Goal: Task Accomplishment & Management: Use online tool/utility

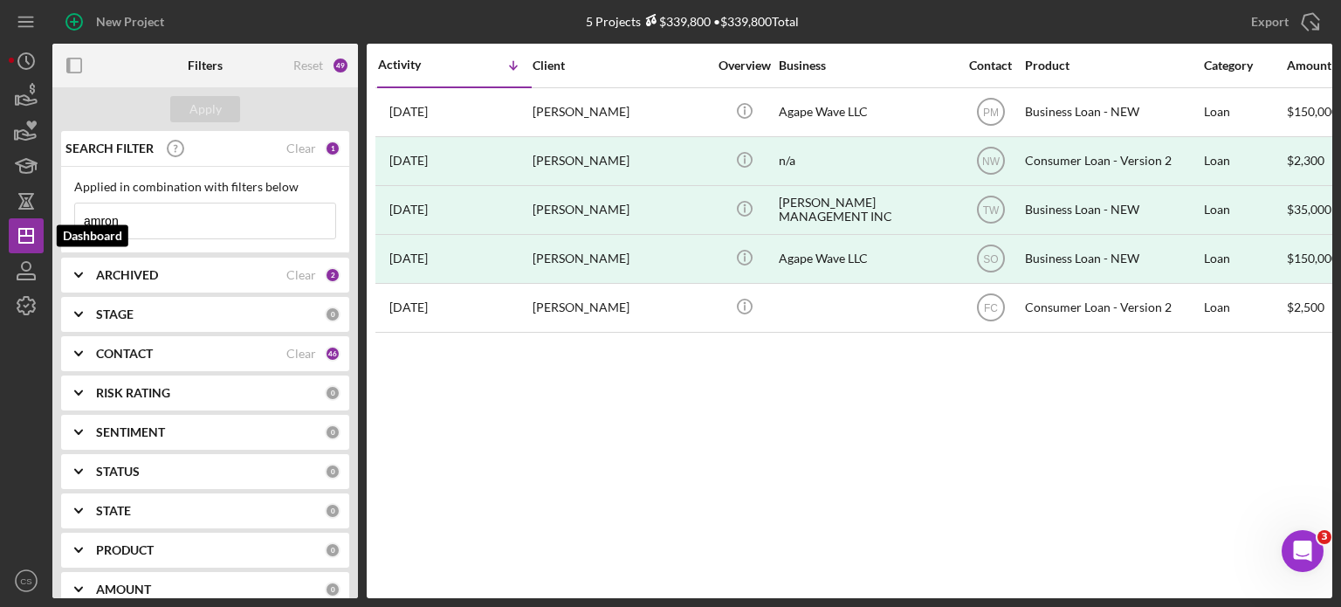
drag, startPoint x: 148, startPoint y: 217, endPoint x: 5, endPoint y: 216, distance: 143.2
click at [5, 216] on div "New Project 5 Projects $339,800 • $339,800 Total amron Export Icon/Export Filte…" at bounding box center [670, 303] width 1341 height 607
type input "[PERSON_NAME]"
click at [211, 107] on div "Apply" at bounding box center [205, 109] width 32 height 26
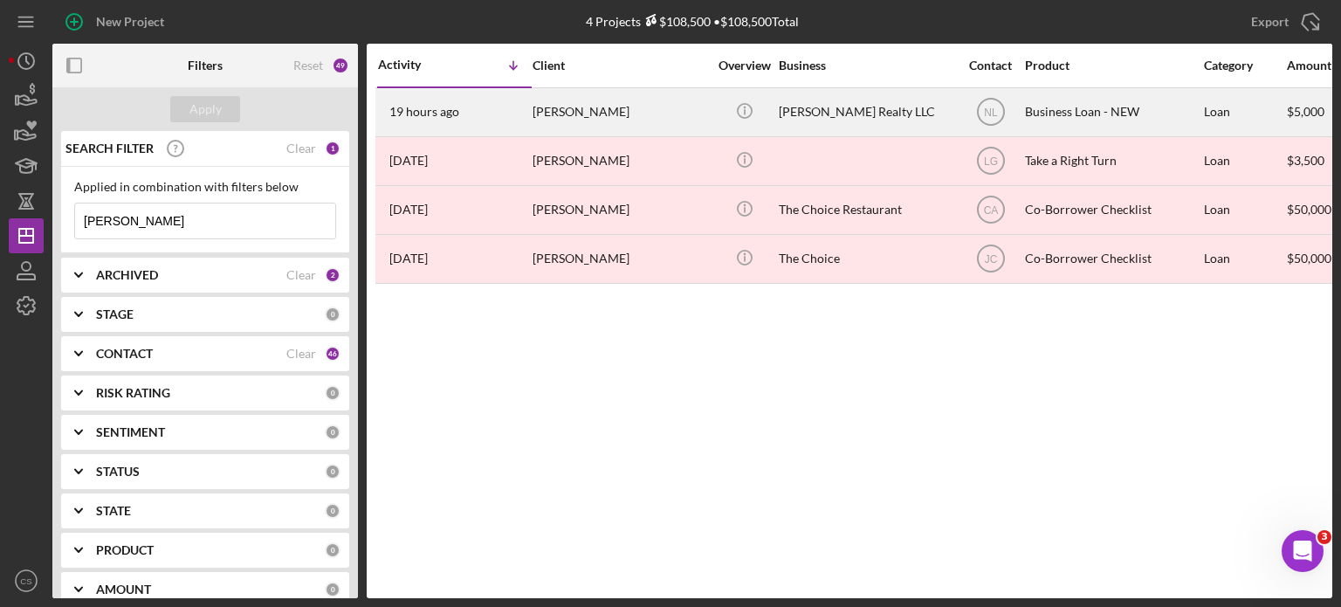
click at [439, 118] on time "19 hours ago" at bounding box center [424, 112] width 70 height 14
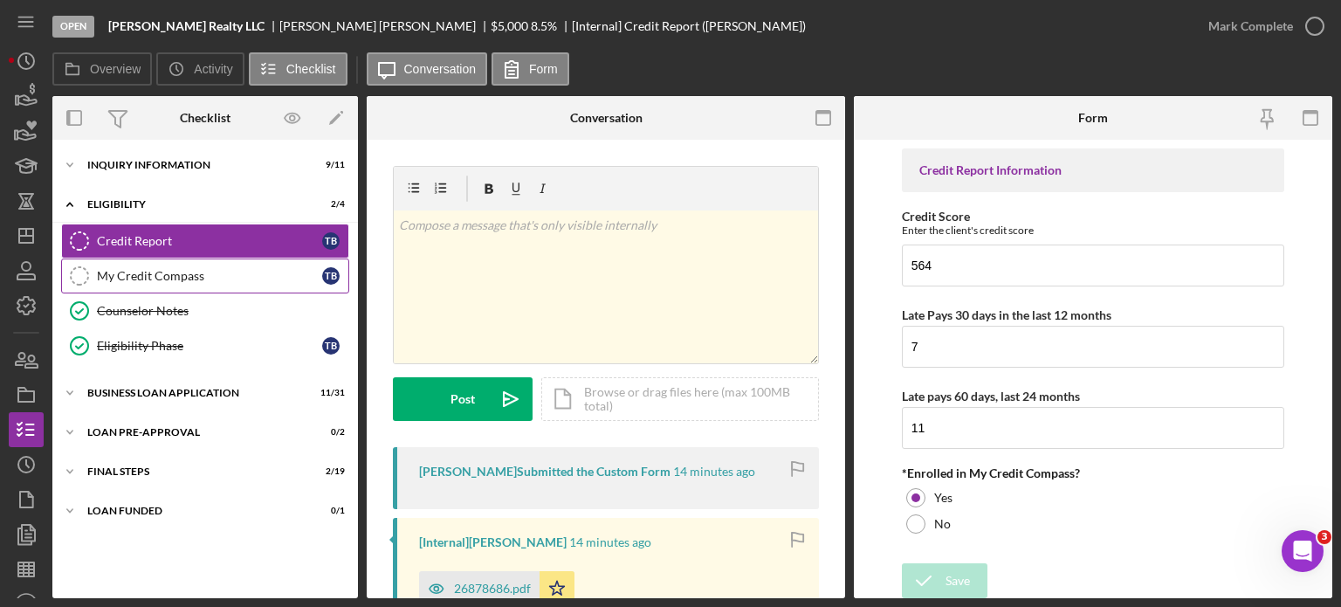
click at [110, 273] on div "My Credit Compass" at bounding box center [209, 276] width 225 height 14
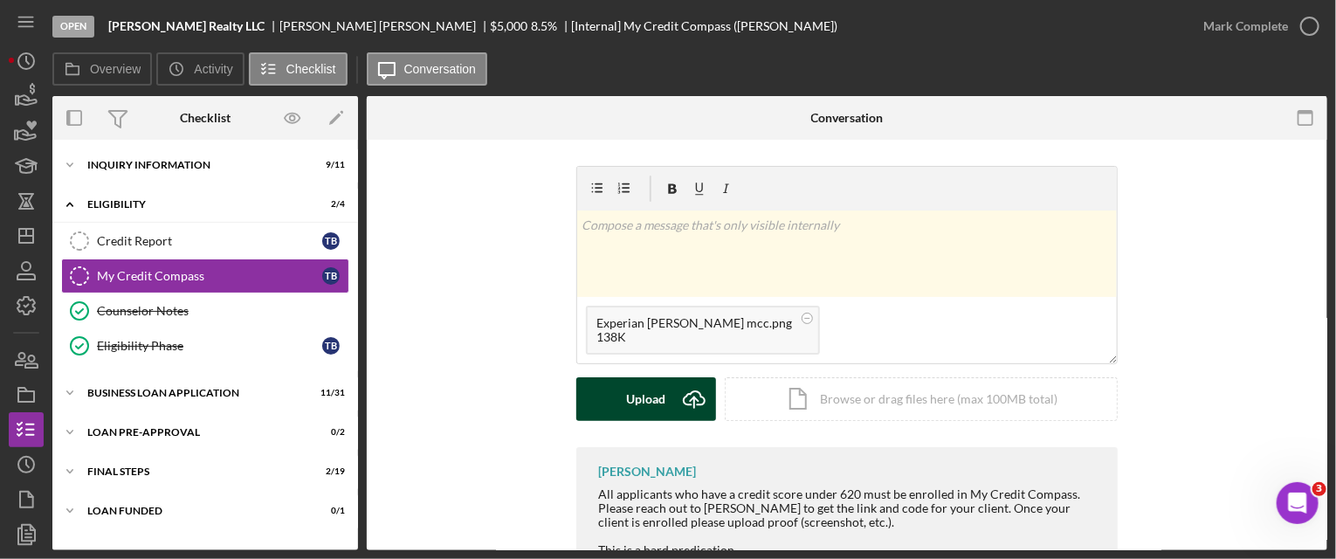
click at [601, 388] on button "Upload Icon/Upload" at bounding box center [646, 399] width 140 height 44
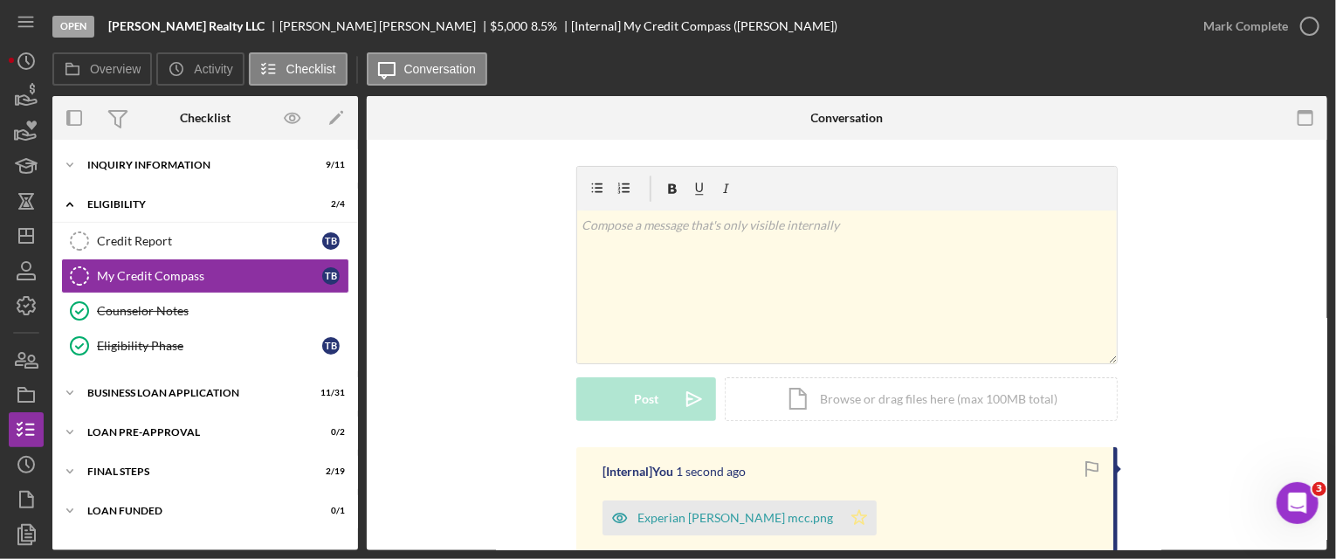
click at [841, 512] on icon "Icon/Star" at bounding box center [858, 517] width 35 height 35
click at [1307, 22] on icon "button" at bounding box center [1310, 26] width 44 height 44
